Goal: Information Seeking & Learning: Learn about a topic

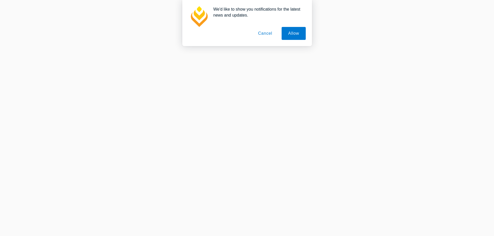
scroll to position [150, 0]
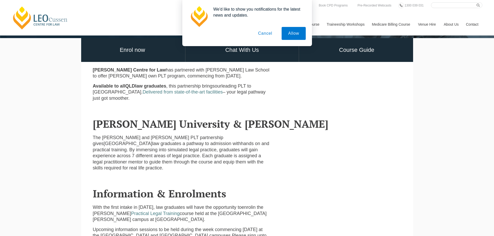
click at [269, 36] on button "Cancel" at bounding box center [264, 33] width 27 height 13
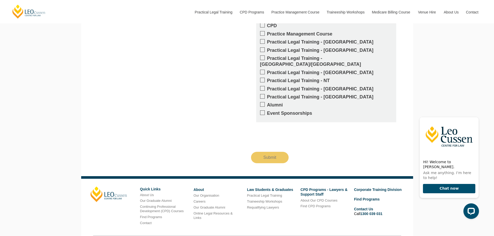
scroll to position [538, 0]
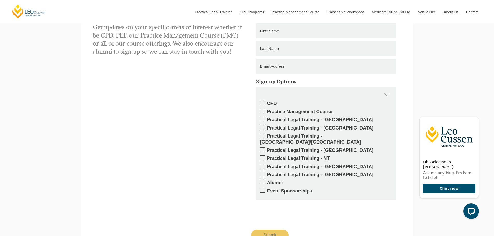
click at [301, 147] on label "Practical Legal Training - [GEOGRAPHIC_DATA]" at bounding box center [326, 150] width 132 height 6
click at [267, 149] on input "Practical Legal Training - QLD" at bounding box center [267, 149] width 0 height 0
click at [301, 147] on label "Practical Legal Training - QLD" at bounding box center [326, 150] width 132 height 6
click at [267, 149] on input "Practical Legal Training - QLD" at bounding box center [267, 149] width 0 height 0
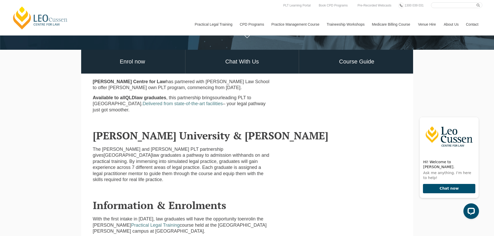
scroll to position [0, 0]
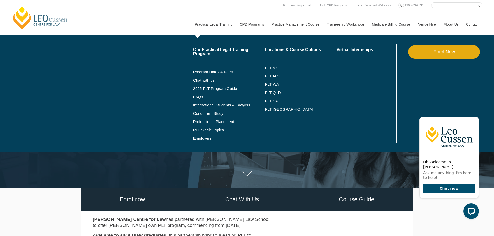
click at [222, 25] on link "Practical Legal Training" at bounding box center [213, 24] width 45 height 22
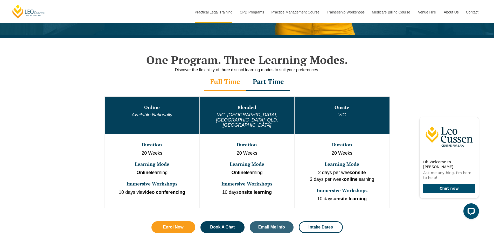
scroll to position [233, 0]
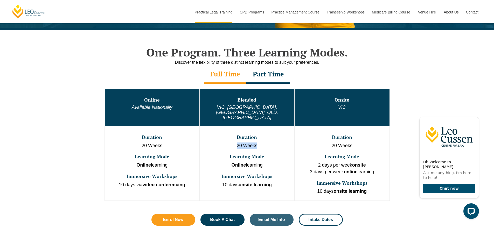
drag, startPoint x: 235, startPoint y: 135, endPoint x: 257, endPoint y: 137, distance: 22.4
click at [257, 143] on p "20 Weeks" at bounding box center [247, 146] width 94 height 7
click at [264, 139] on td "Duration 20 Weeks Learning Mode Online learning Immersive Workshops 10 days ons…" at bounding box center [246, 163] width 95 height 74
drag, startPoint x: 264, startPoint y: 156, endPoint x: 225, endPoint y: 157, distance: 39.2
click at [225, 162] on p "Online learning" at bounding box center [247, 165] width 94 height 7
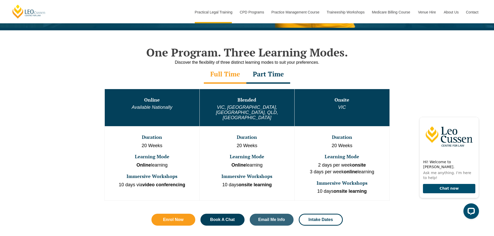
drag, startPoint x: 220, startPoint y: 160, endPoint x: 227, endPoint y: 168, distance: 11.0
click at [220, 160] on td "Duration 20 Weeks Learning Mode Online learning Immersive Workshops 10 days ons…" at bounding box center [246, 163] width 95 height 74
drag, startPoint x: 276, startPoint y: 166, endPoint x: 217, endPoint y: 166, distance: 58.3
click at [217, 174] on h3 "Immersive Workshops" at bounding box center [247, 176] width 94 height 5
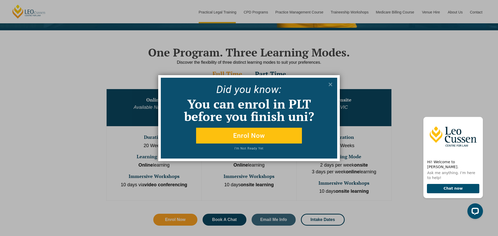
click at [217, 166] on div "Did yo u know: You can enrol in PLT before you finish uni? Enrol Now I'm Not Re…" at bounding box center [249, 118] width 498 height 236
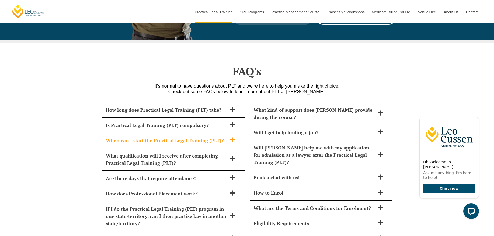
scroll to position [2177, 0]
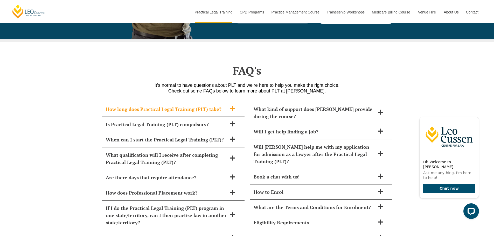
click at [233, 106] on icon at bounding box center [232, 108] width 5 height 5
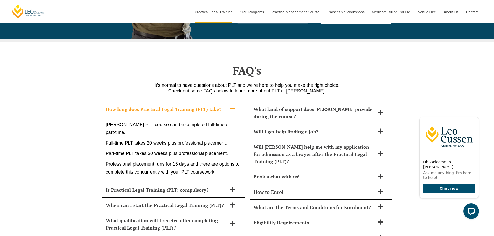
click at [231, 106] on icon at bounding box center [233, 109] width 6 height 6
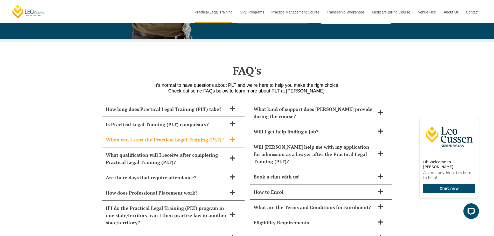
click at [233, 137] on icon at bounding box center [232, 139] width 5 height 5
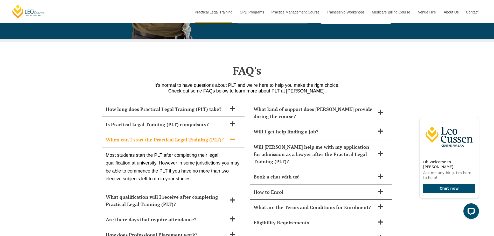
click at [234, 136] on icon at bounding box center [233, 139] width 6 height 6
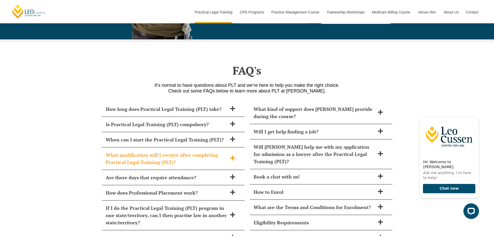
click at [231, 155] on icon at bounding box center [233, 158] width 6 height 6
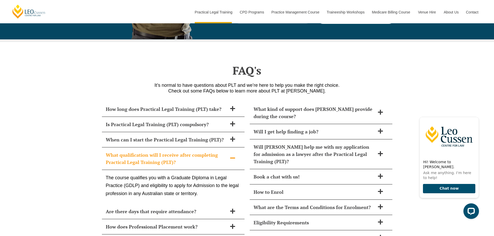
click at [235, 155] on icon at bounding box center [233, 158] width 6 height 6
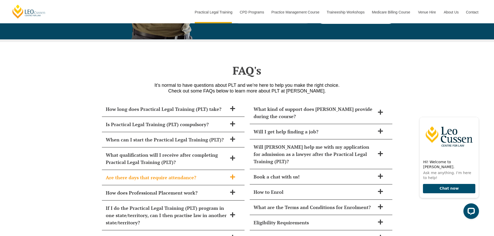
click at [232, 174] on icon at bounding box center [232, 176] width 5 height 5
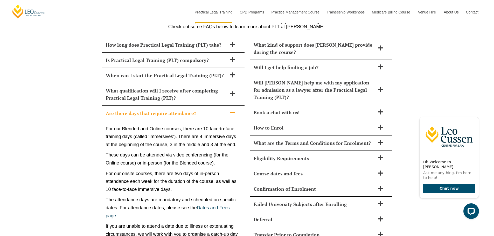
scroll to position [2255, 0]
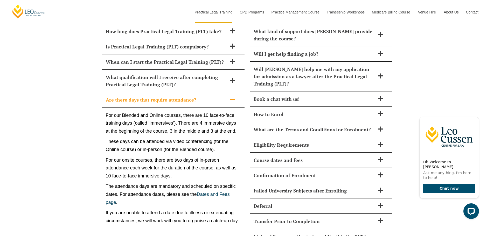
click at [232, 96] on icon at bounding box center [233, 99] width 6 height 6
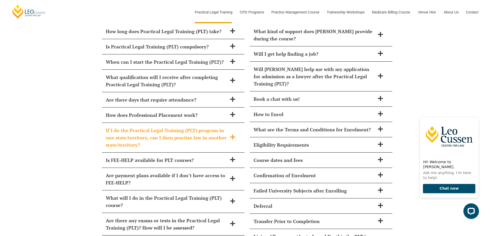
click at [234, 135] on icon at bounding box center [232, 137] width 5 height 5
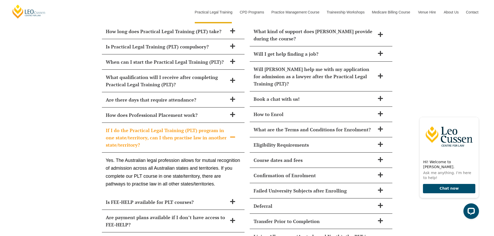
click at [231, 137] on icon at bounding box center [232, 137] width 5 height 1
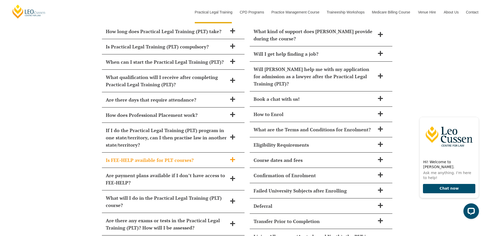
click at [231, 157] on icon at bounding box center [233, 160] width 6 height 6
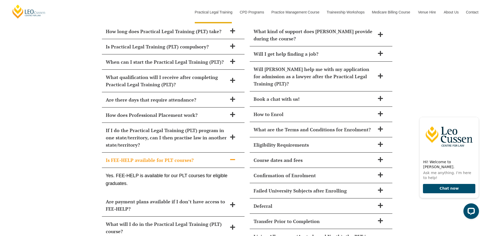
click at [234, 157] on icon at bounding box center [233, 160] width 6 height 6
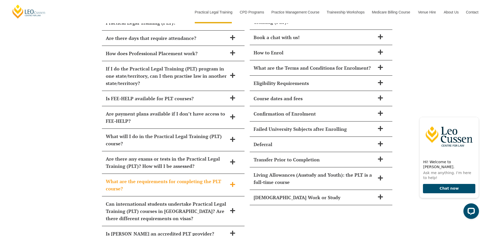
scroll to position [2333, 0]
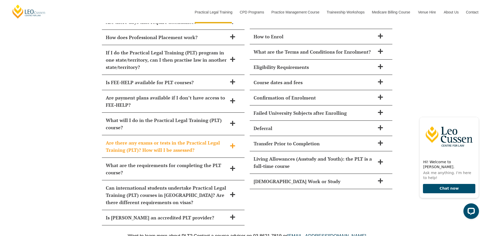
click at [234, 143] on icon at bounding box center [233, 146] width 6 height 6
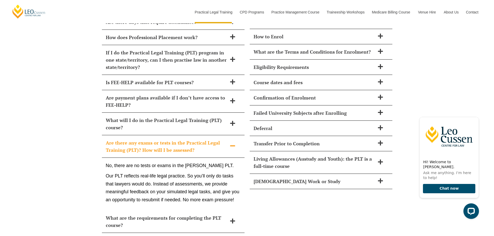
click at [231, 143] on icon at bounding box center [233, 146] width 6 height 6
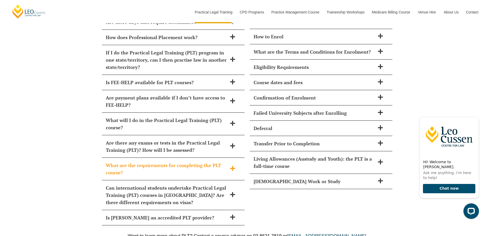
click at [234, 166] on icon at bounding box center [232, 168] width 5 height 5
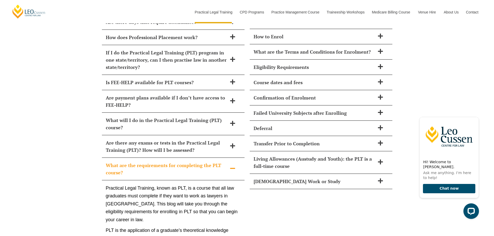
scroll to position [2411, 0]
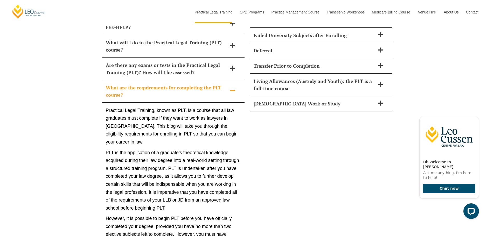
click at [234, 88] on icon at bounding box center [233, 91] width 6 height 6
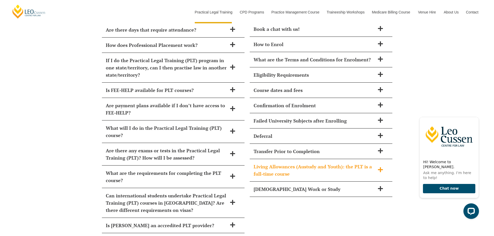
scroll to position [2333, 0]
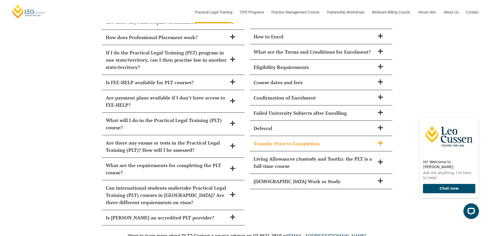
click at [380, 140] on icon at bounding box center [380, 142] width 5 height 5
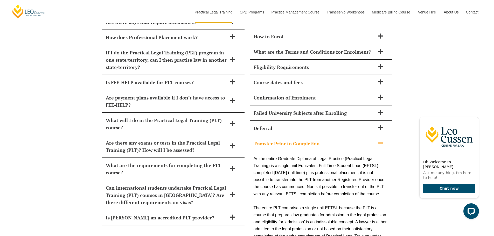
scroll to position [2411, 0]
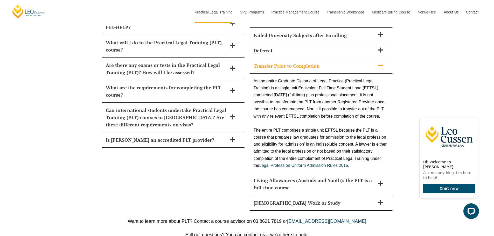
click at [382, 62] on icon at bounding box center [380, 65] width 6 height 6
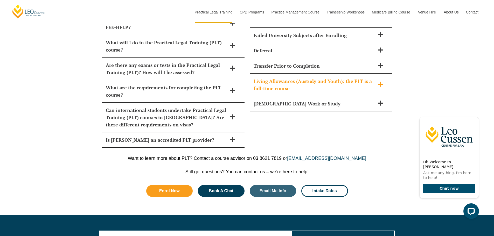
click at [381, 82] on icon at bounding box center [380, 84] width 5 height 5
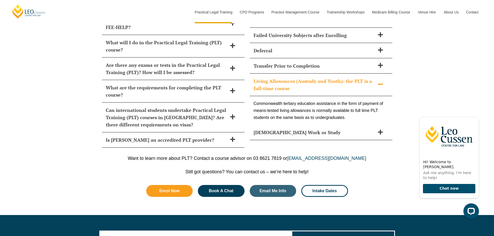
click at [382, 84] on icon at bounding box center [380, 84] width 5 height 1
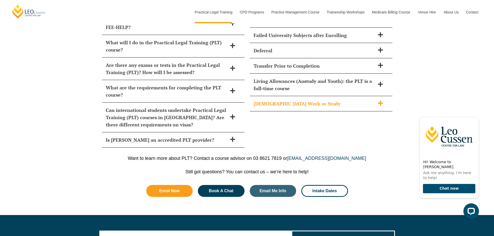
click at [382, 101] on icon at bounding box center [380, 103] width 5 height 5
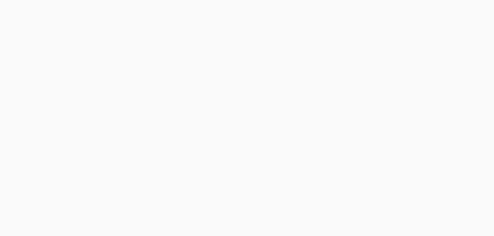
drag, startPoint x: 287, startPoint y: 119, endPoint x: 302, endPoint y: 104, distance: 21.5
click at [288, 119] on h1 "PLT Course Structure" at bounding box center [247, 108] width 118 height 31
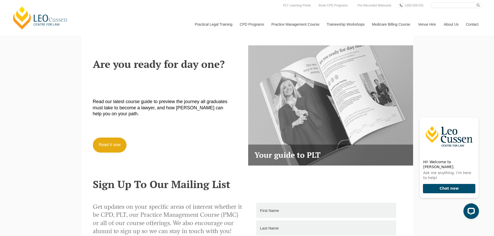
scroll to position [1400, 0]
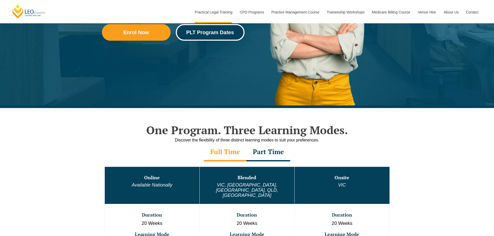
click at [208, 30] on span "PLT Program Dates" at bounding box center [210, 32] width 48 height 5
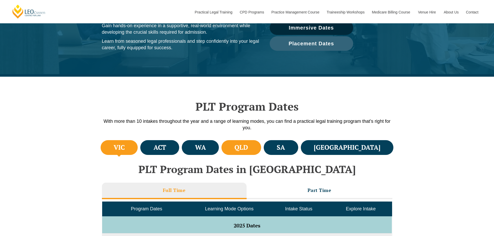
click at [248, 148] on h4 "QLD" at bounding box center [240, 147] width 13 height 9
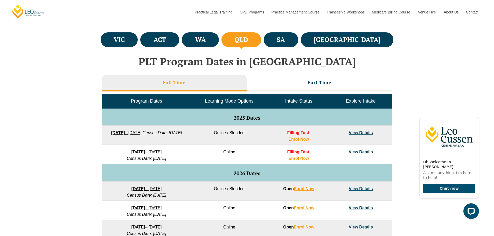
scroll to position [233, 0]
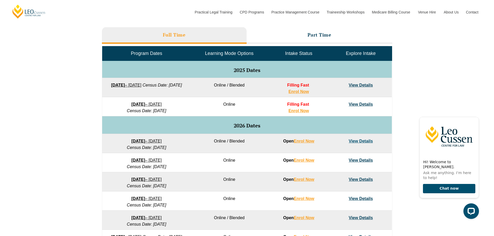
click at [366, 84] on link "View Details" at bounding box center [361, 85] width 24 height 4
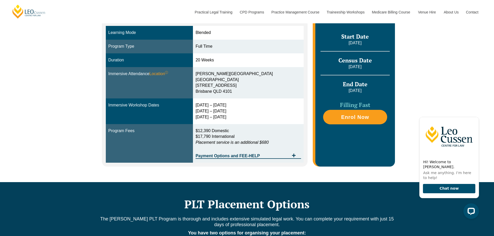
scroll to position [156, 0]
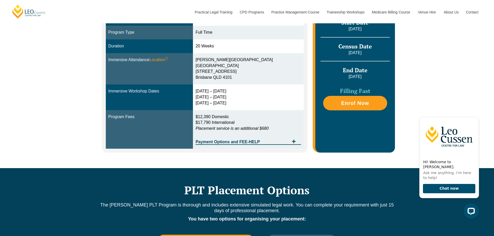
drag, startPoint x: 198, startPoint y: 91, endPoint x: 239, endPoint y: 90, distance: 40.7
click at [239, 90] on div "[DATE] – [DATE] [DATE] – [DATE] [DATE] – [DATE]" at bounding box center [247, 97] width 105 height 18
click at [242, 108] on td "[DATE] – [DATE] [DATE] – [DATE] [DATE] – [DATE]" at bounding box center [248, 98] width 111 height 26
drag, startPoint x: 198, startPoint y: 97, endPoint x: 242, endPoint y: 99, distance: 43.9
click at [241, 99] on div "[DATE] – [DATE] [DATE] – [DATE] [DATE] – [DATE]" at bounding box center [247, 97] width 105 height 18
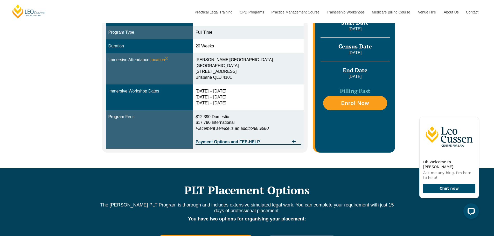
click at [242, 99] on div "29 Sep – 2 Oct 2025 9 – 11 Dec 2025 10 – 12 Feb 2026" at bounding box center [247, 97] width 105 height 18
drag, startPoint x: 197, startPoint y: 102, endPoint x: 235, endPoint y: 103, distance: 38.4
click at [234, 103] on td "29 Sep – 2 Oct 2025 9 – 11 Dec 2025 10 – 12 Feb 2026" at bounding box center [248, 98] width 111 height 26
click at [239, 106] on div "29 Sep – 2 Oct 2025 9 – 11 Dec 2025 10 – 12 Feb 2026" at bounding box center [247, 97] width 105 height 18
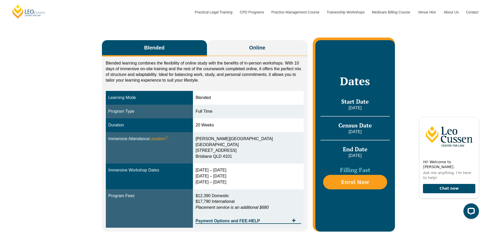
scroll to position [0, 0]
